Goal: Communication & Community: Answer question/provide support

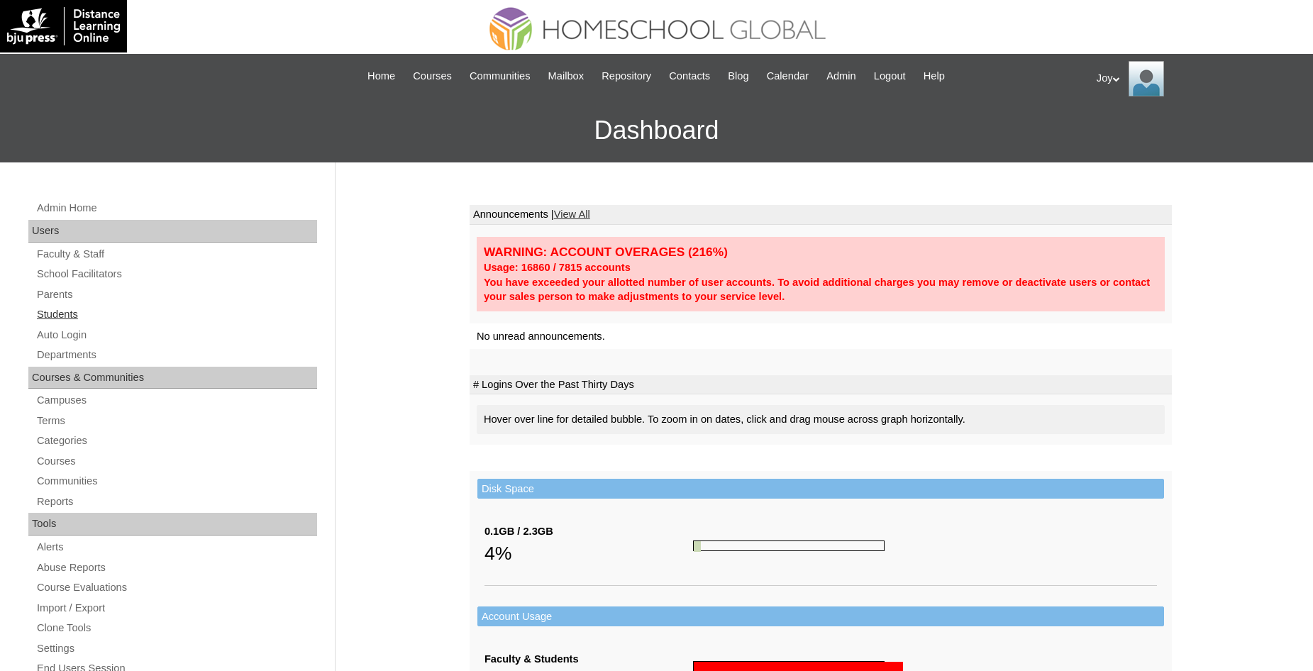
click at [70, 311] on link "Students" at bounding box center [176, 315] width 282 height 18
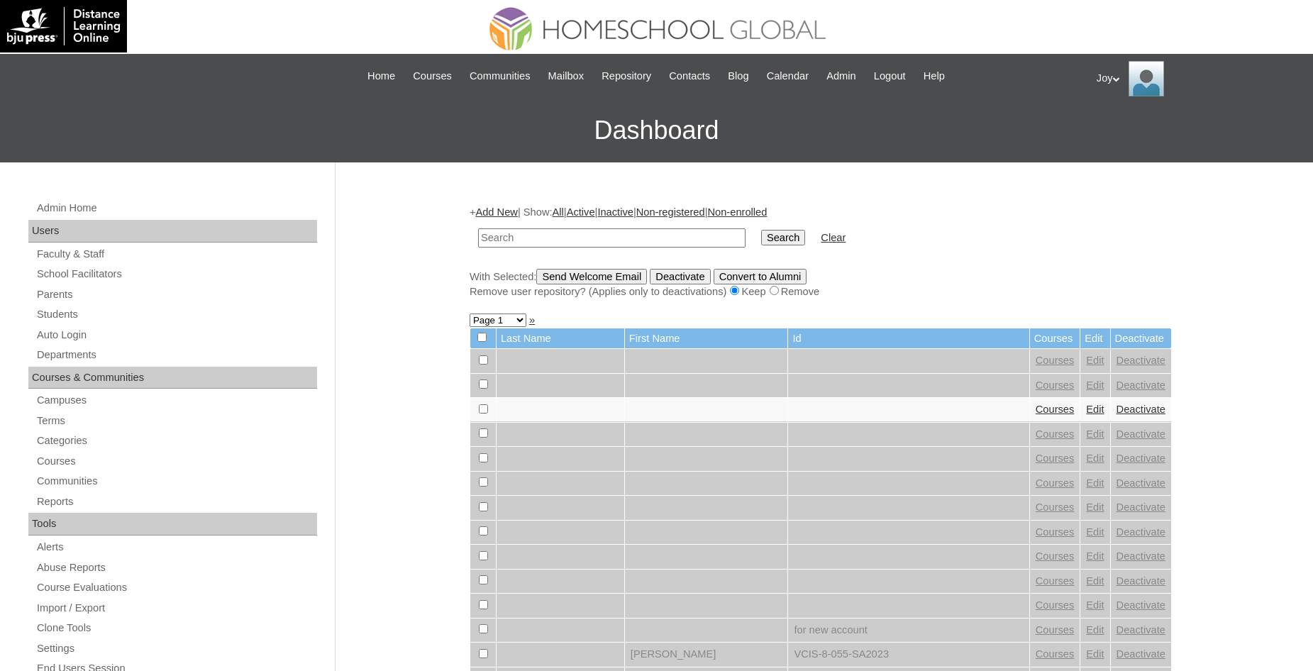
drag, startPoint x: 645, startPoint y: 233, endPoint x: 635, endPoint y: 238, distance: 11.7
click at [645, 236] on input "text" at bounding box center [611, 237] width 267 height 19
type input "[PERSON_NAME]"
click at [761, 230] on input "Search" at bounding box center [783, 238] width 44 height 16
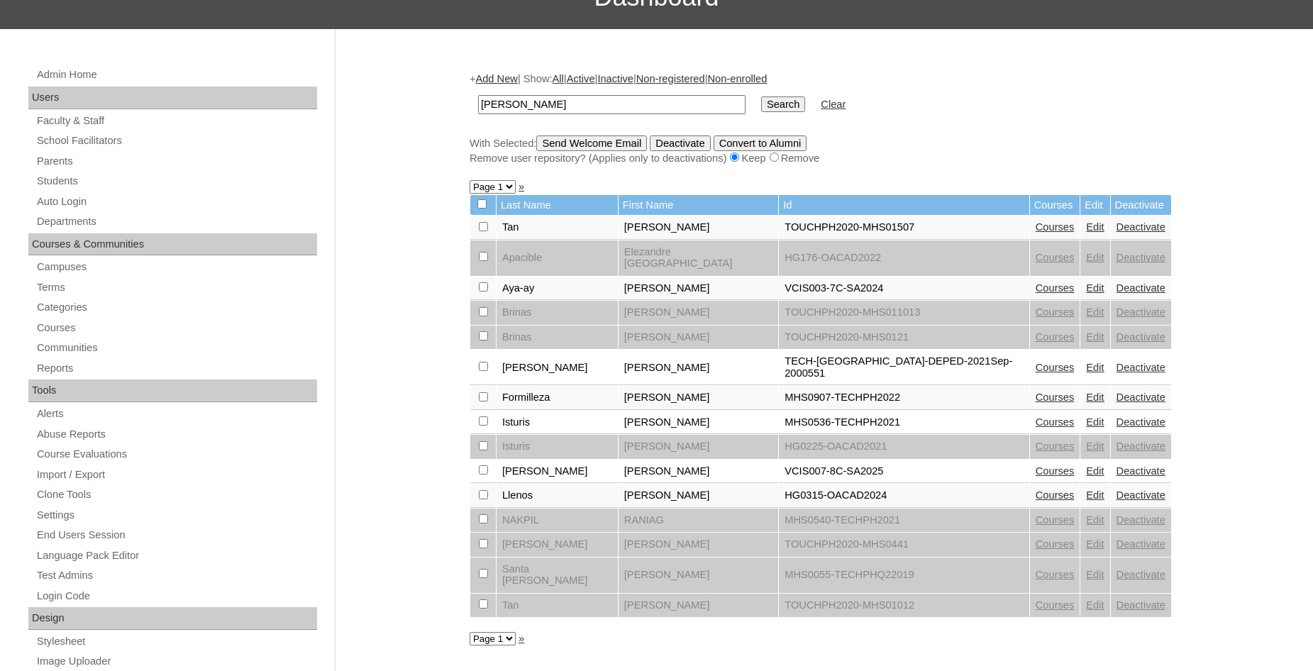
scroll to position [145, 0]
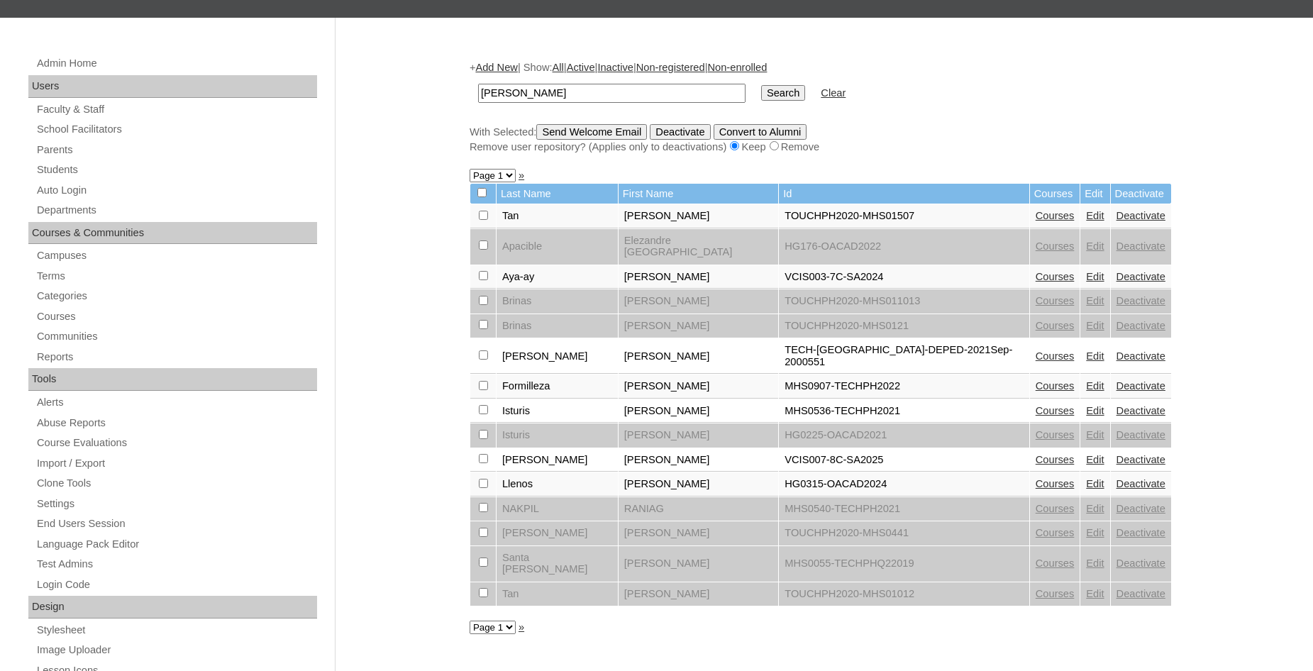
click at [1086, 454] on link "Edit" at bounding box center [1095, 459] width 18 height 11
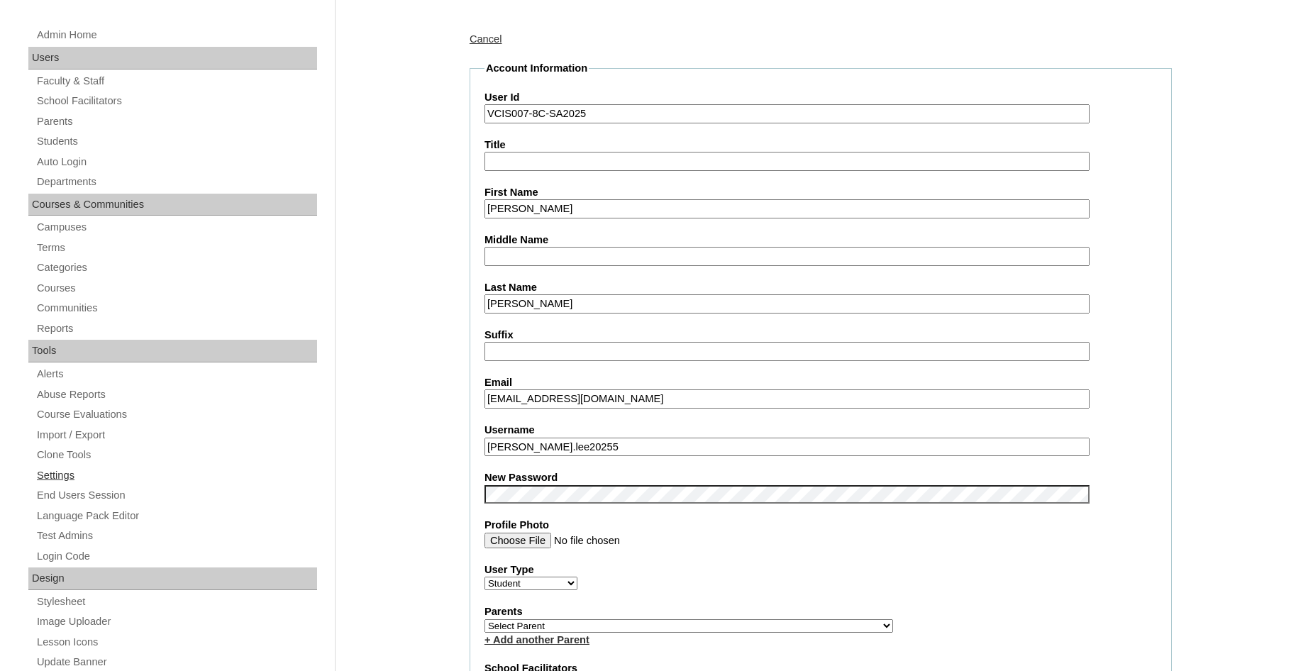
scroll to position [72, 0]
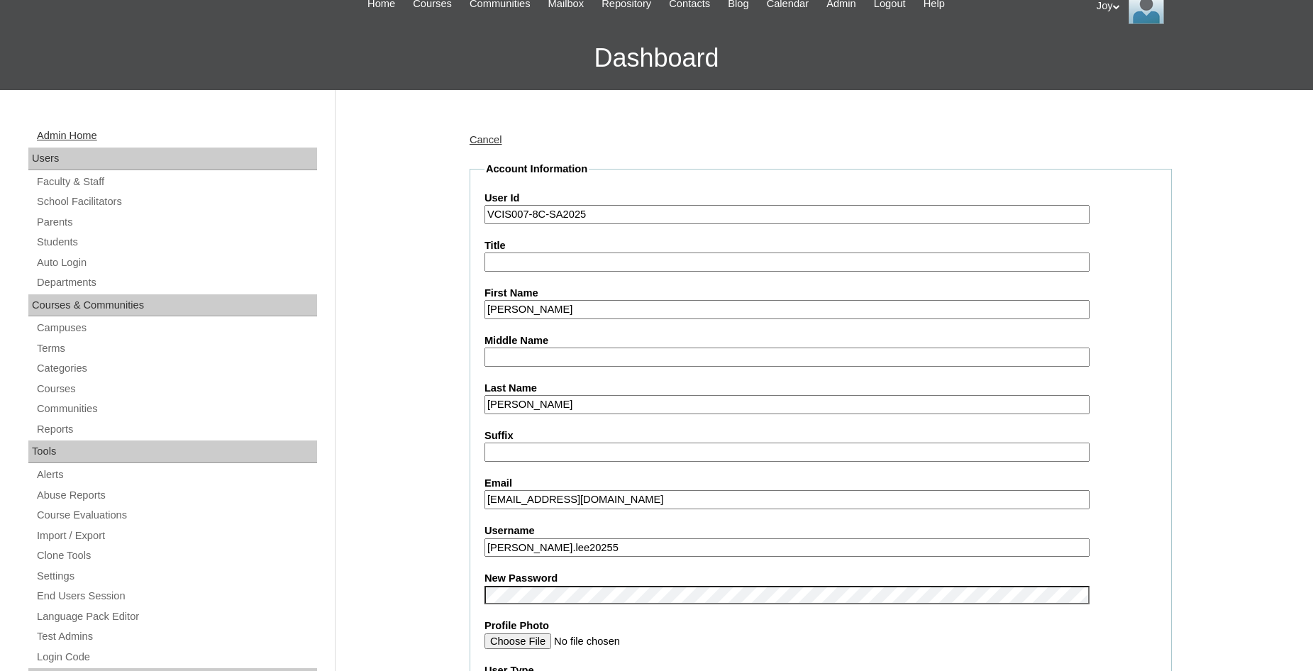
click at [99, 133] on link "Admin Home" at bounding box center [176, 136] width 282 height 18
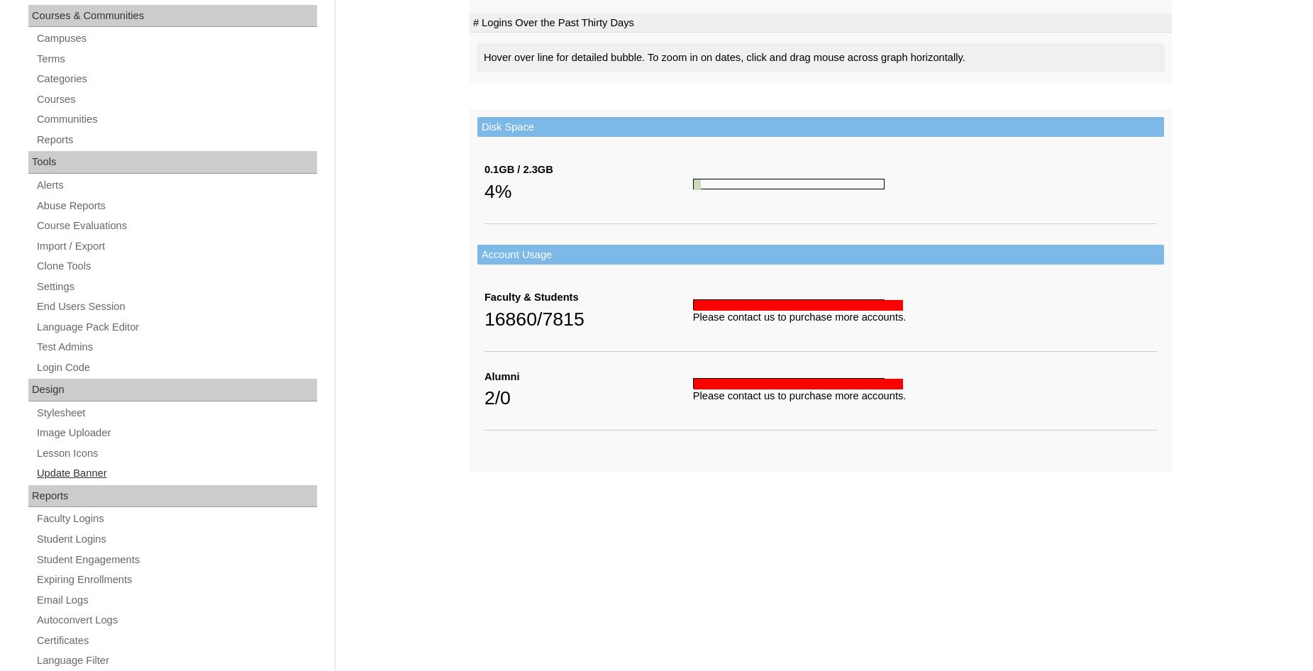
scroll to position [485, 0]
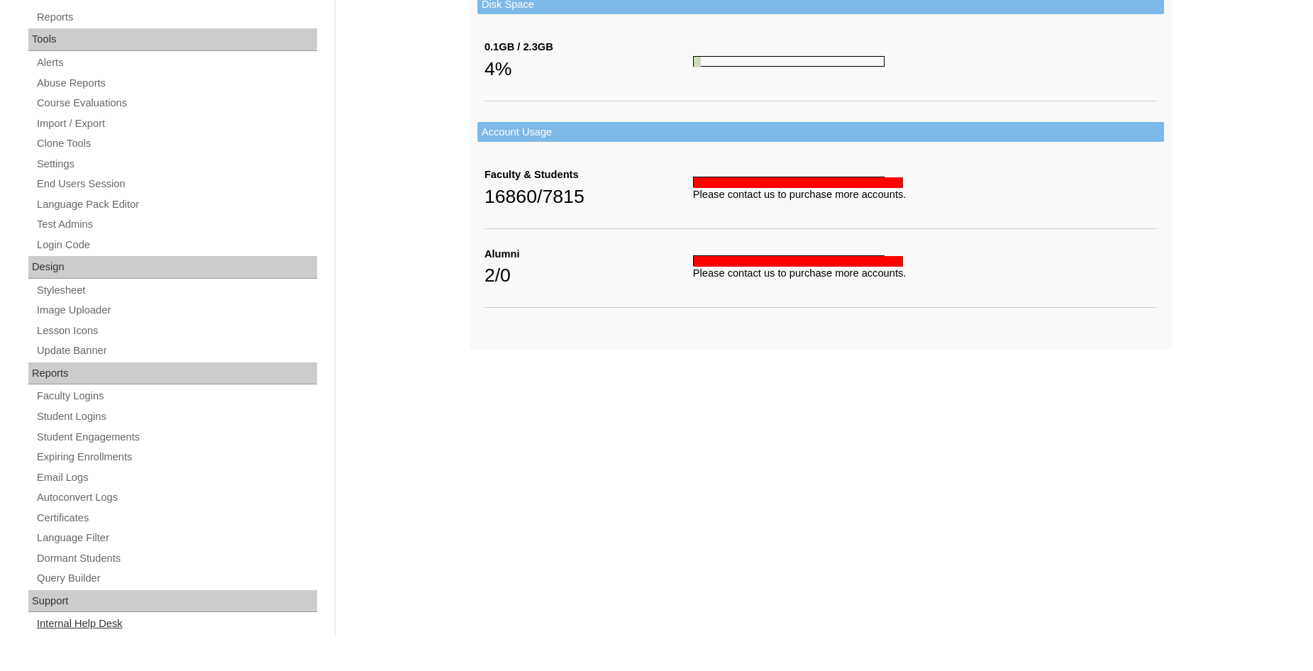
click at [86, 617] on link "Internal Help Desk" at bounding box center [176, 624] width 282 height 18
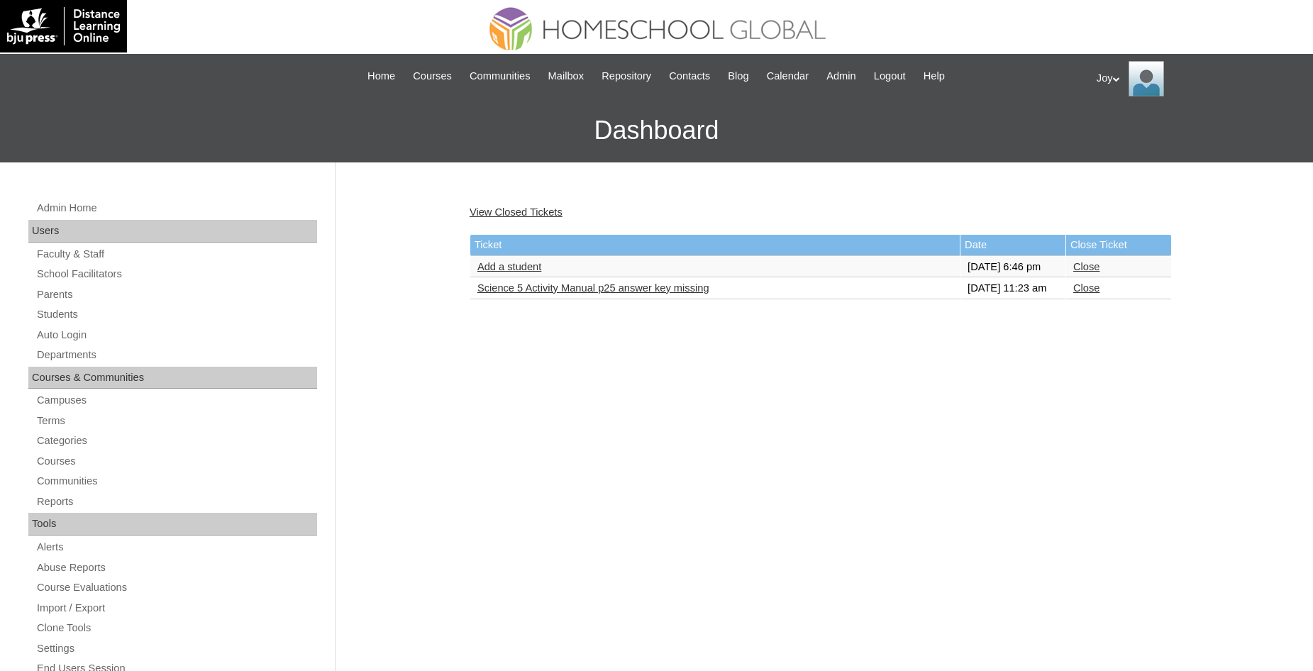
click at [538, 272] on link "Add a student" at bounding box center [509, 266] width 64 height 11
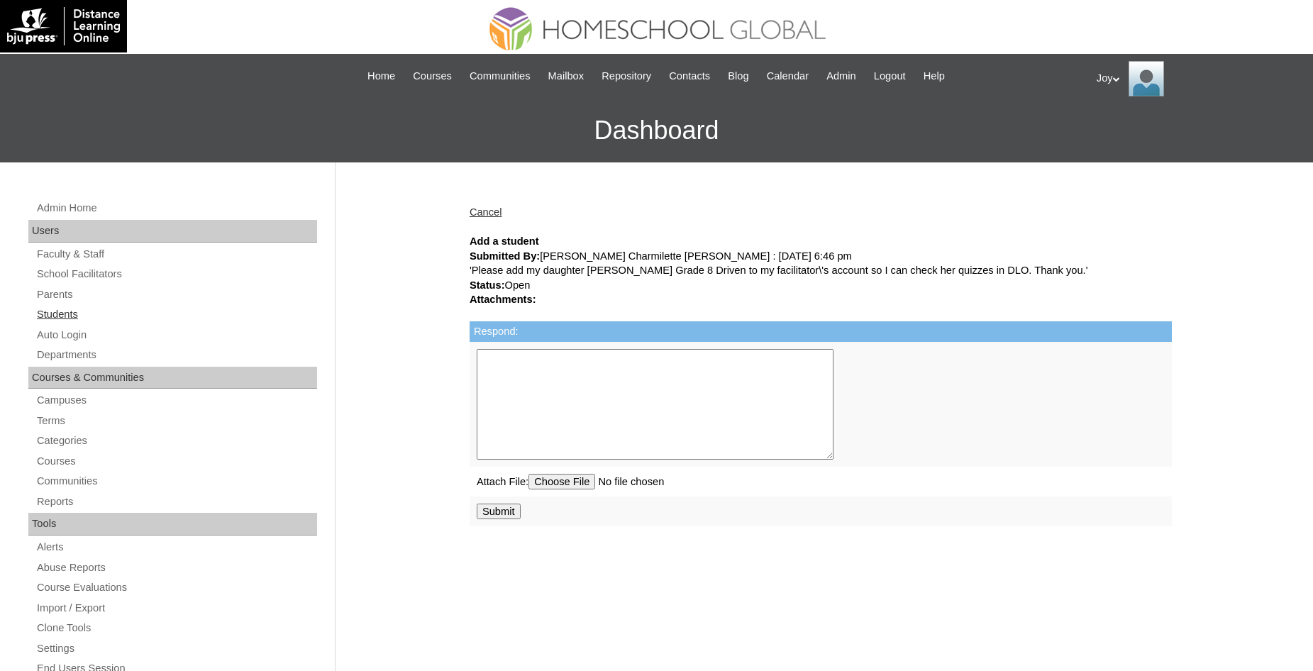
click at [53, 318] on link "Students" at bounding box center [176, 315] width 282 height 18
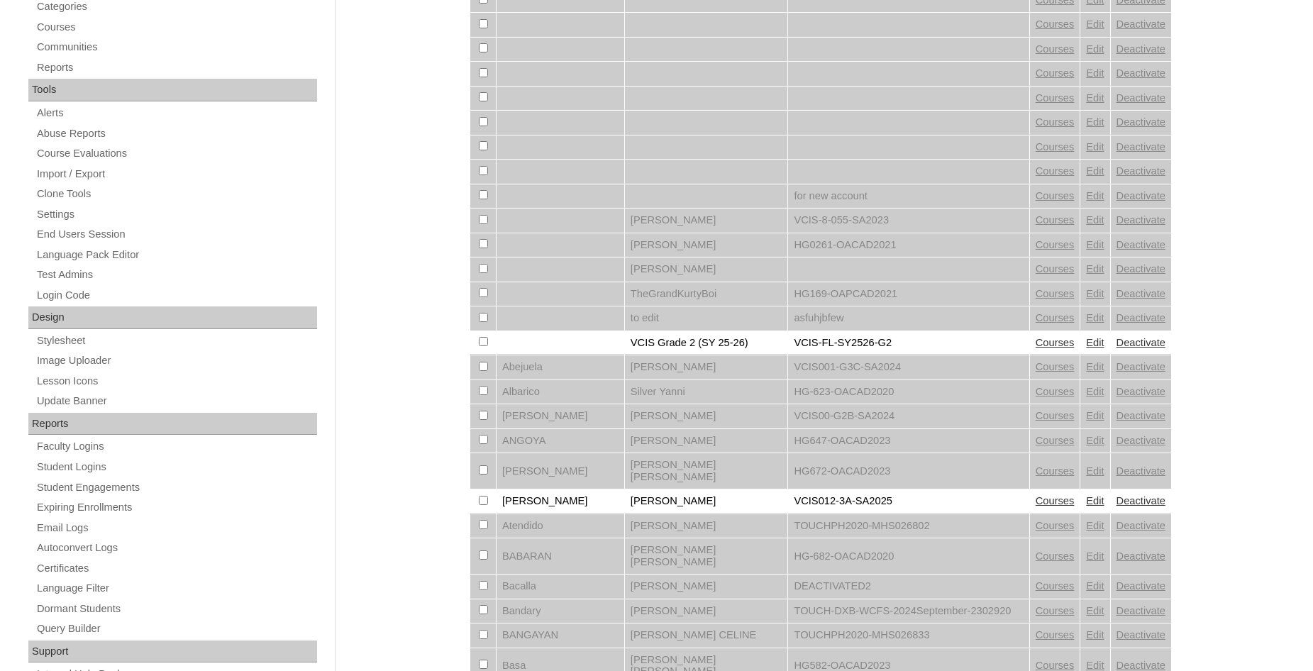
scroll to position [868, 0]
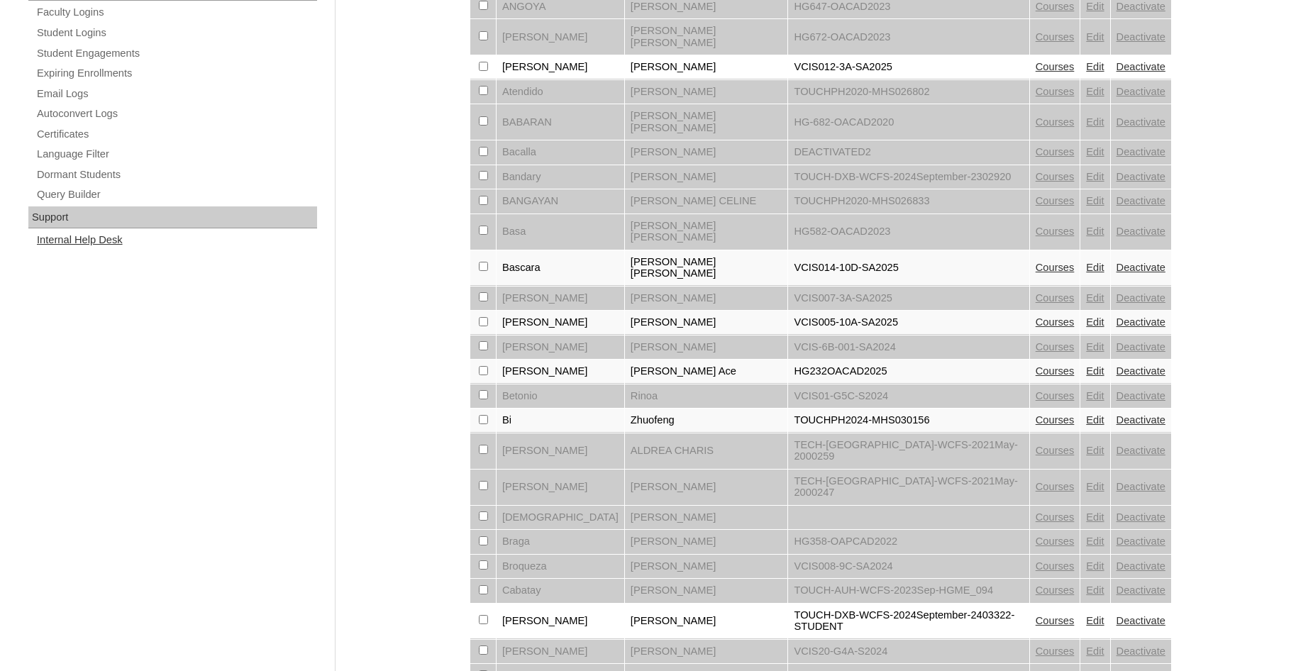
click at [63, 233] on link "Internal Help Desk" at bounding box center [176, 240] width 282 height 18
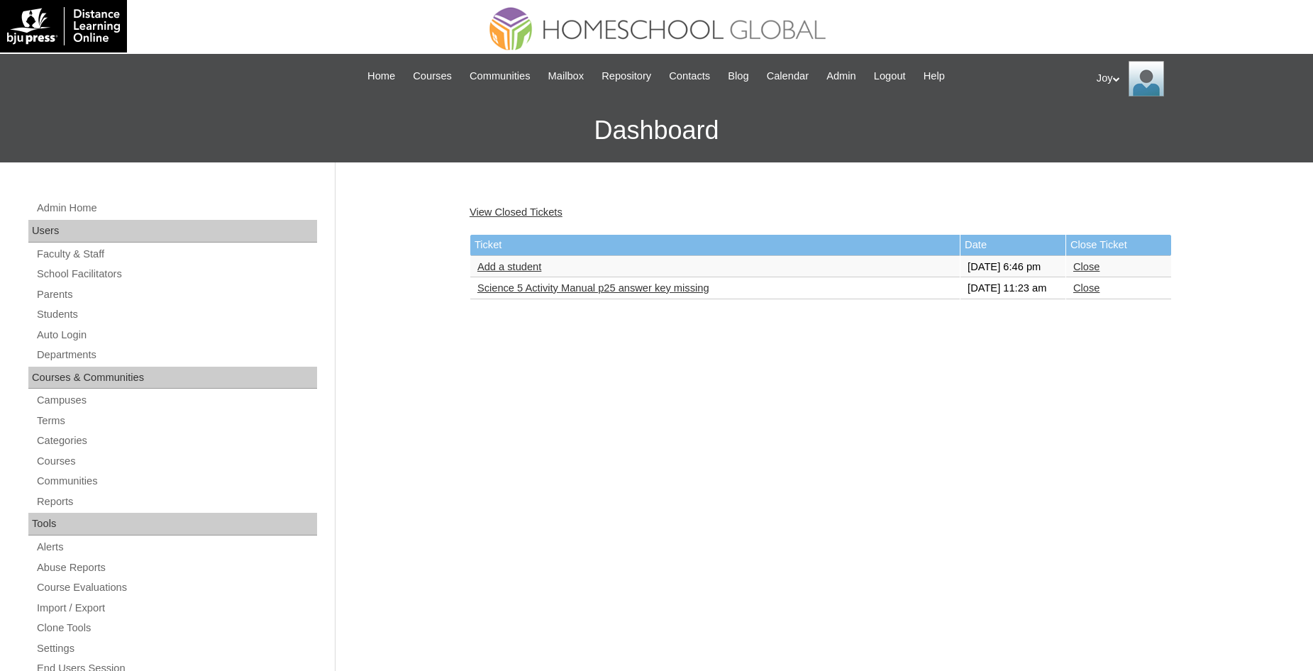
click at [509, 272] on link "Add a student" at bounding box center [509, 266] width 64 height 11
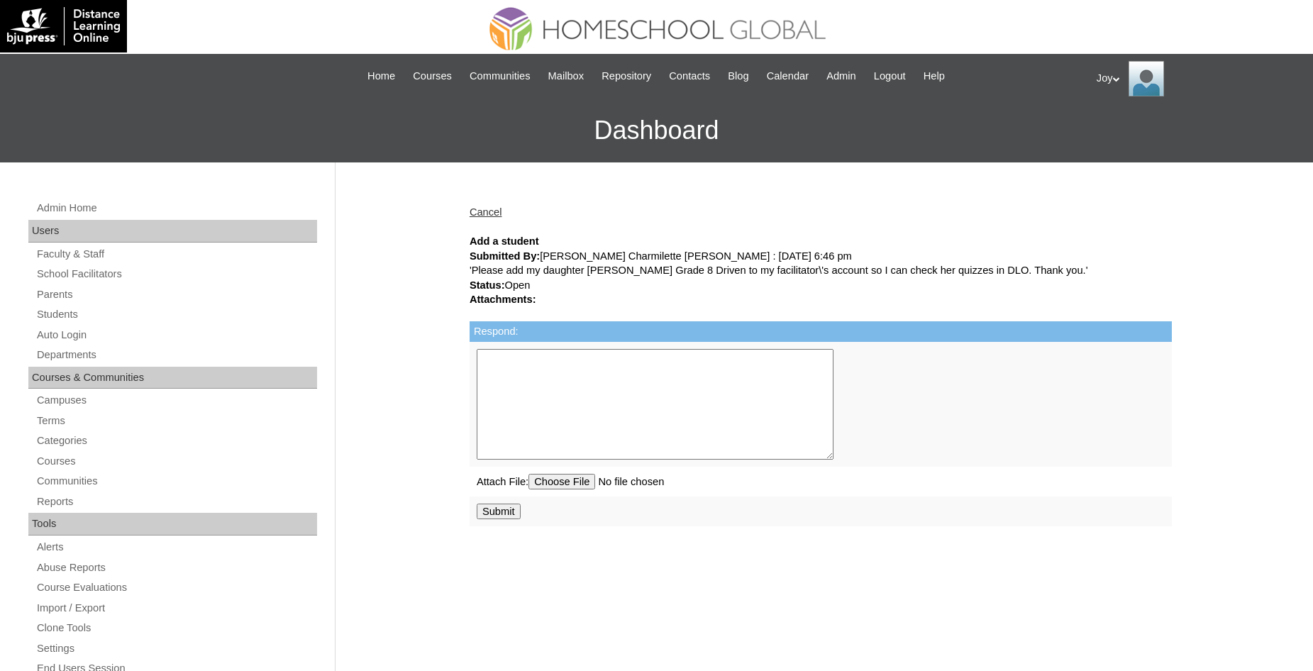
click at [531, 382] on textarea "Respond:" at bounding box center [655, 404] width 357 height 111
type textarea "Please contact Homeschool Global to make this change."
click at [492, 514] on input "Submit" at bounding box center [499, 512] width 44 height 16
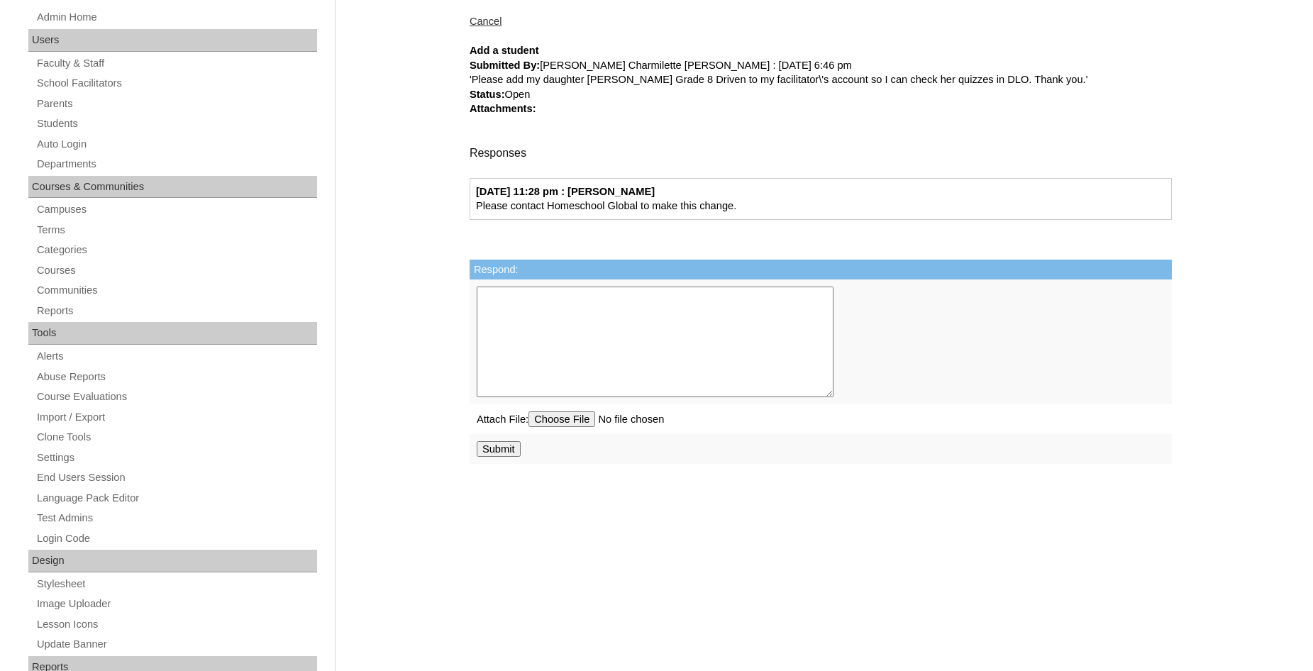
scroll to position [145, 0]
